Goal: Task Accomplishment & Management: Manage account settings

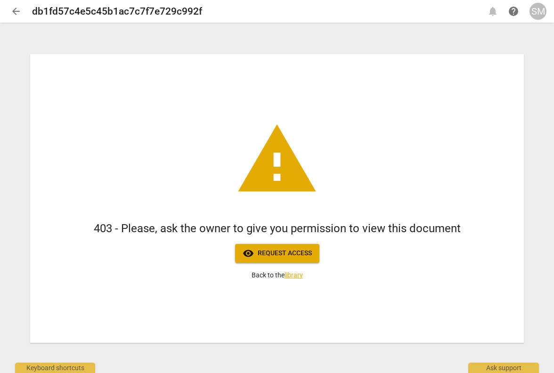
click at [536, 14] on div "SM" at bounding box center [538, 11] width 17 height 17
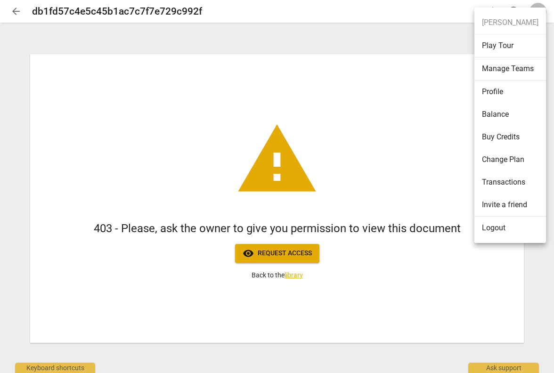
click at [487, 227] on li "Logout" at bounding box center [511, 228] width 72 height 23
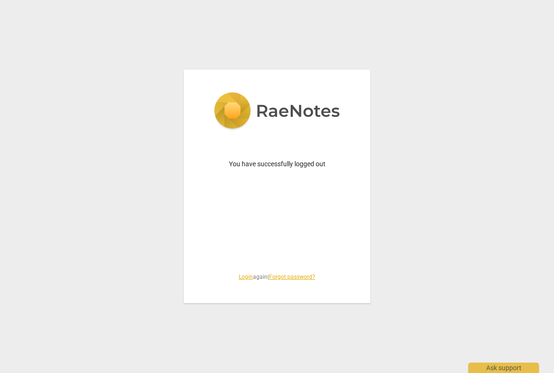
click at [239, 279] on link "Login" at bounding box center [246, 277] width 14 height 7
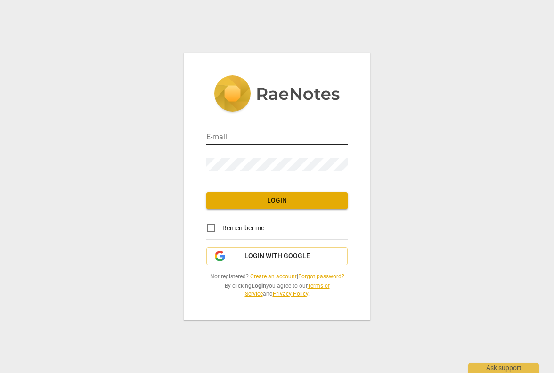
click at [240, 138] on input "email" at bounding box center [276, 138] width 141 height 14
type input "sherry@coachacademy.com"
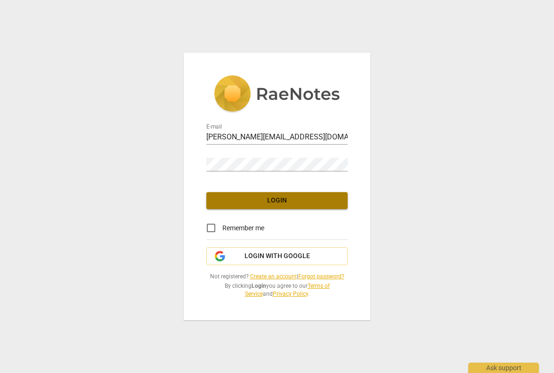
click at [232, 202] on span "Login" at bounding box center [277, 200] width 126 height 9
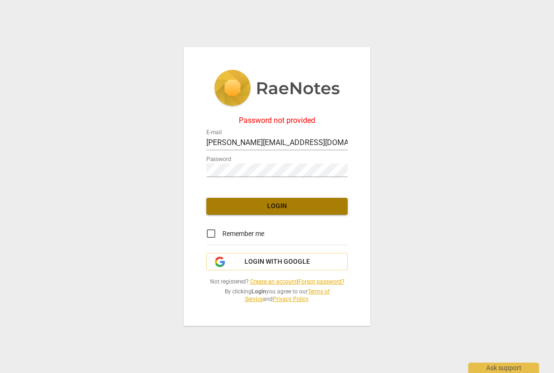
click at [280, 210] on span "Login" at bounding box center [277, 206] width 126 height 9
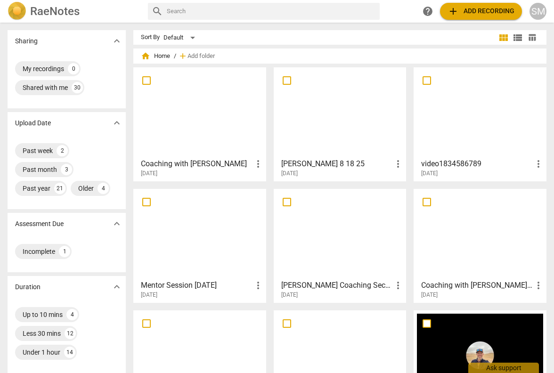
click at [173, 125] on div at bounding box center [200, 112] width 126 height 83
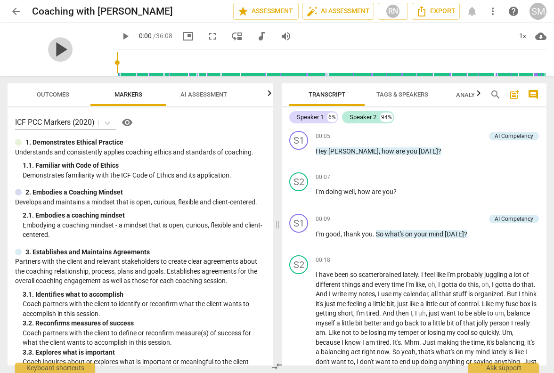
click at [57, 51] on span "play_arrow" at bounding box center [60, 49] width 25 height 25
click at [50, 50] on span "pause" at bounding box center [60, 49] width 25 height 25
type input "10"
